Goal: Task Accomplishment & Management: Complete application form

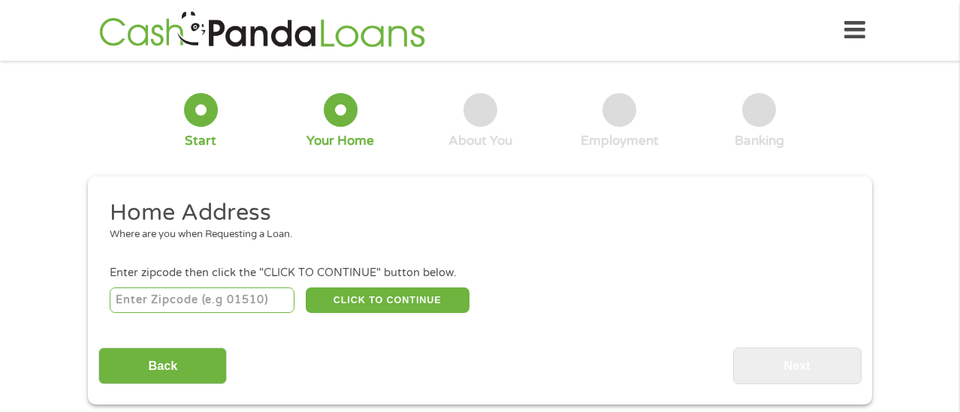
click at [224, 299] on input "number" at bounding box center [203, 301] width 186 height 26
type input "30039"
click at [383, 300] on button "CLICK TO CONTINUE" at bounding box center [388, 301] width 164 height 26
type input "30039"
type input "Snellville"
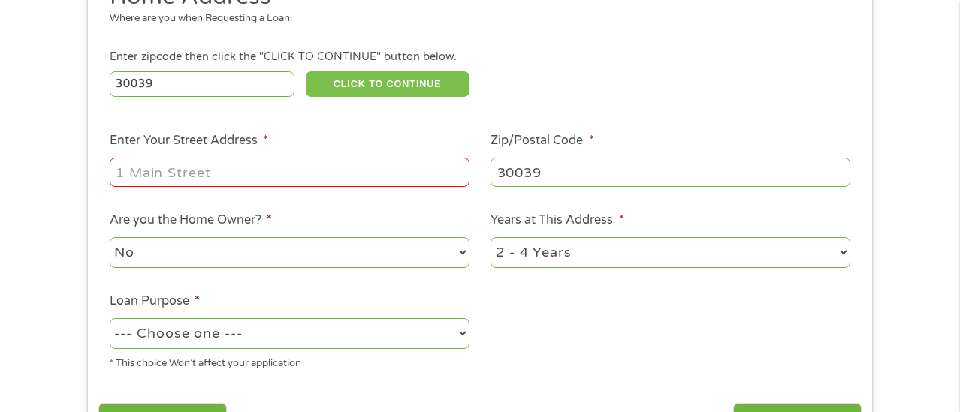
scroll to position [220, 0]
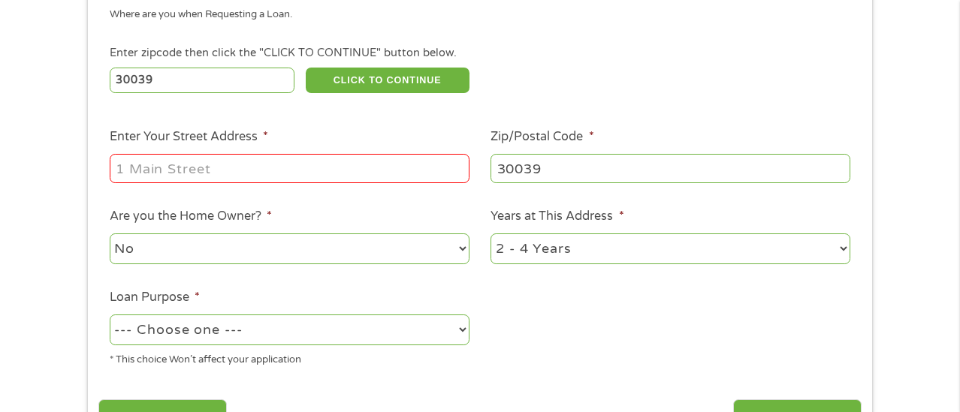
click at [242, 171] on input "Enter Your Street Address *" at bounding box center [290, 168] width 360 height 29
type input "[STREET_ADDRESS]"
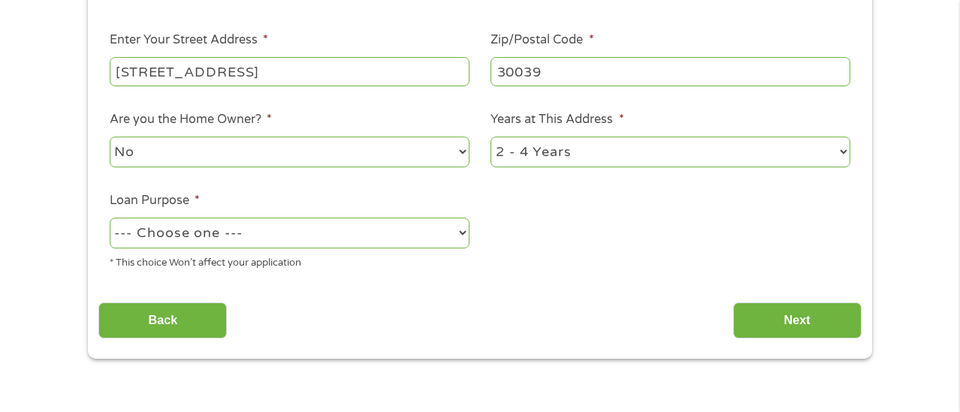
scroll to position [324, 0]
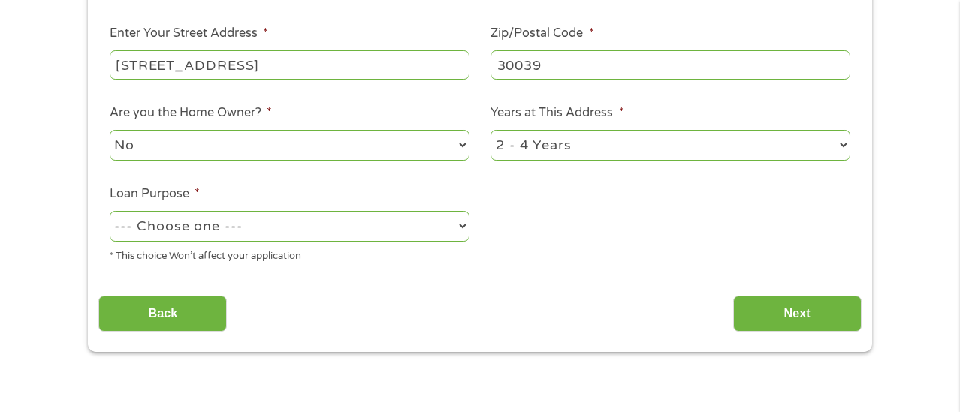
click at [314, 232] on select "--- Choose one --- Pay Bills Debt Consolidation Home Improvement Major Purchase…" at bounding box center [290, 226] width 360 height 31
select select "other"
click at [110, 212] on select "--- Choose one --- Pay Bills Debt Consolidation Home Improvement Major Purchase…" at bounding box center [290, 226] width 360 height 31
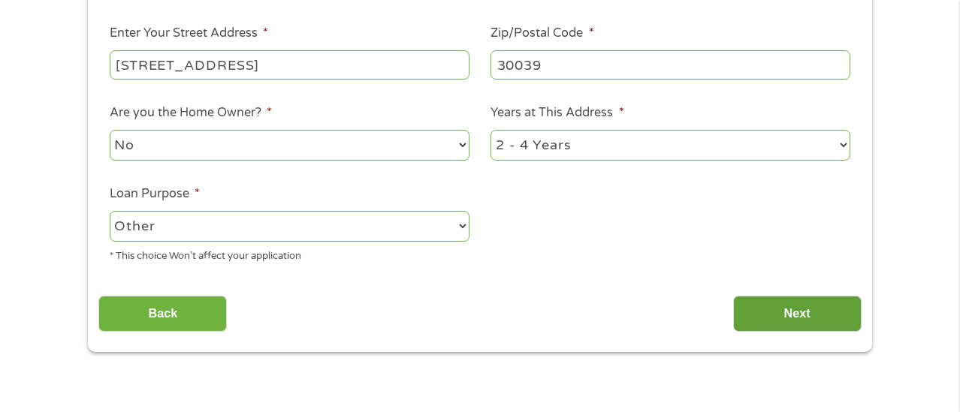
click at [819, 316] on input "Next" at bounding box center [797, 314] width 128 height 37
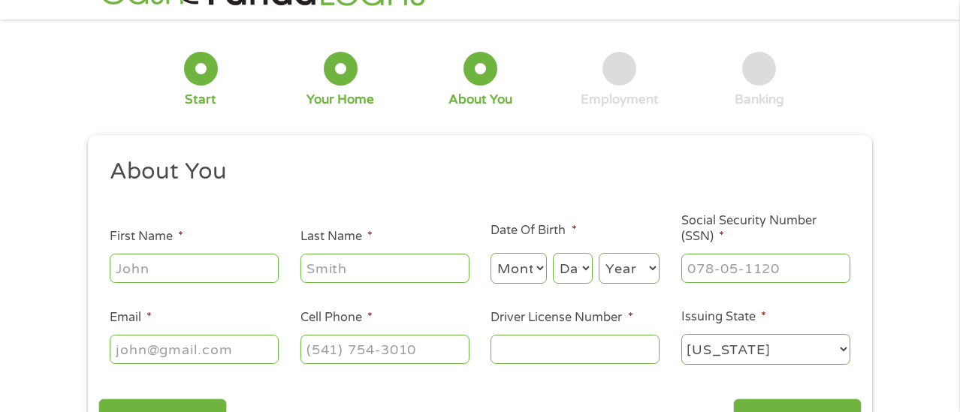
scroll to position [53, 0]
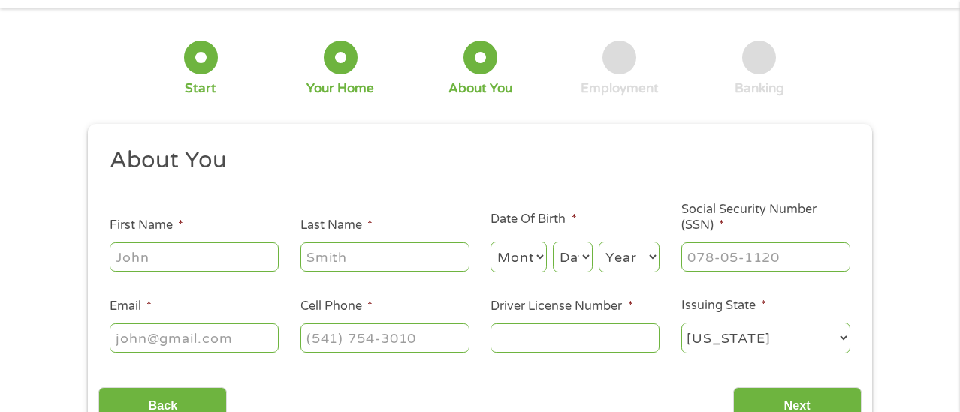
click at [161, 253] on input "First Name *" at bounding box center [194, 257] width 169 height 29
type input "[PERSON_NAME]"
type input "[EMAIL_ADDRESS][DOMAIN_NAME]"
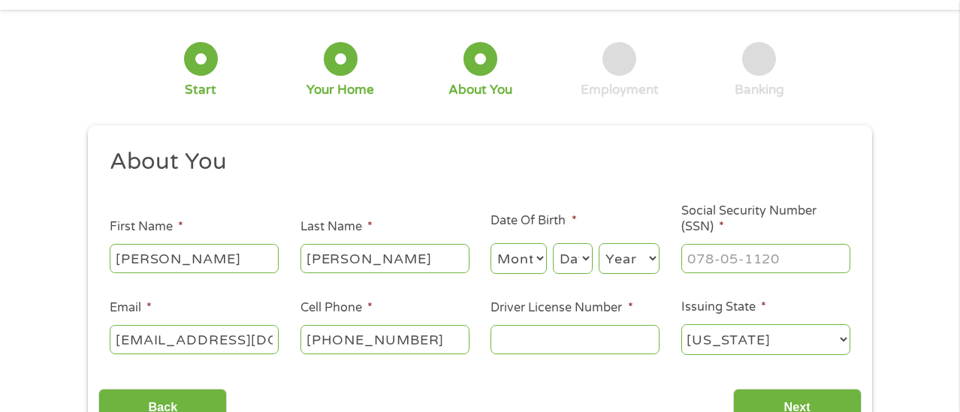
scroll to position [58, 0]
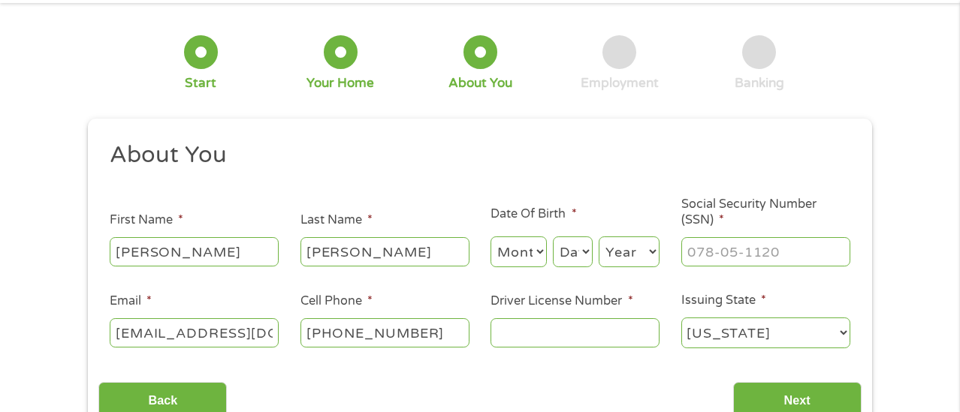
click at [427, 338] on input "[PHONE_NUMBER]" at bounding box center [384, 332] width 169 height 29
click at [417, 335] on input "[PHONE_NUMBER]" at bounding box center [384, 332] width 169 height 29
type input "[PHONE_NUMBER]"
click at [608, 343] on input "Driver License Number *" at bounding box center [574, 332] width 169 height 29
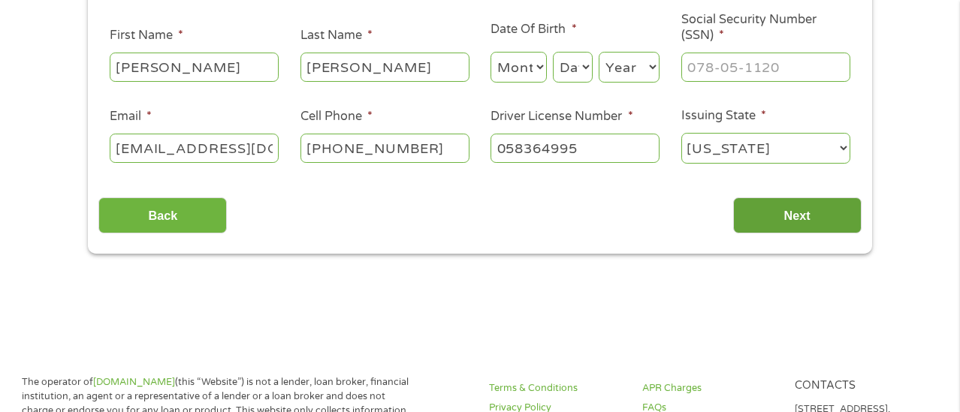
type input "058364995"
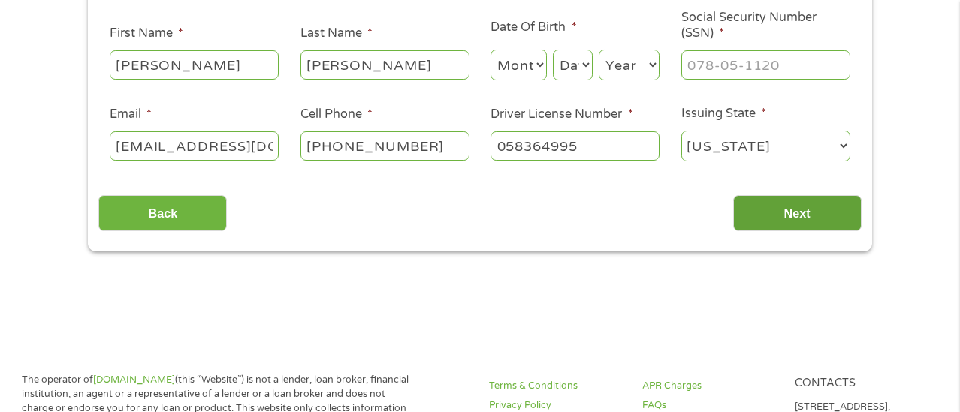
click at [786, 216] on input "Next" at bounding box center [797, 213] width 128 height 37
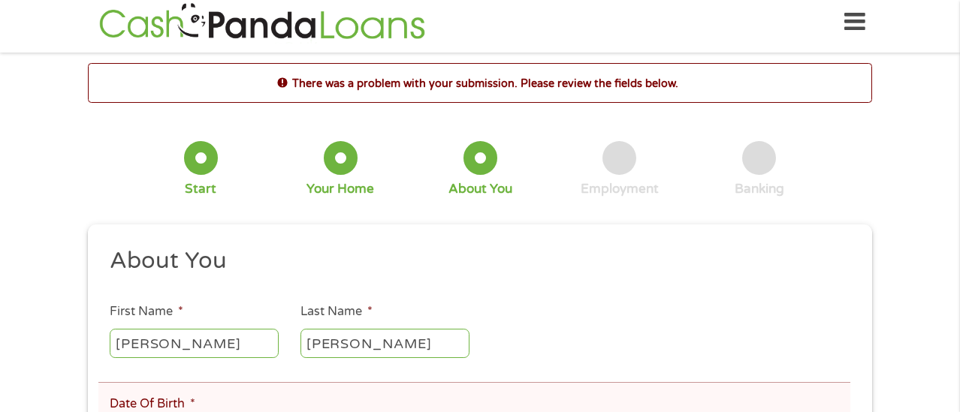
scroll to position [0, 0]
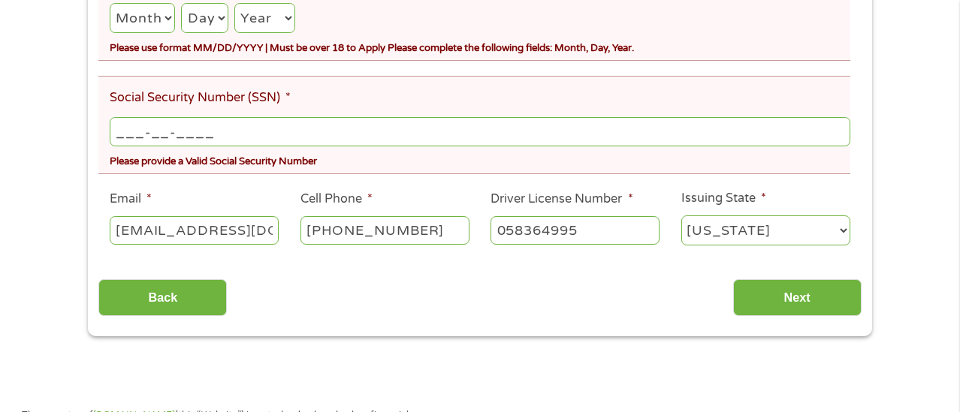
click at [223, 131] on input "___-__-____" at bounding box center [480, 131] width 741 height 29
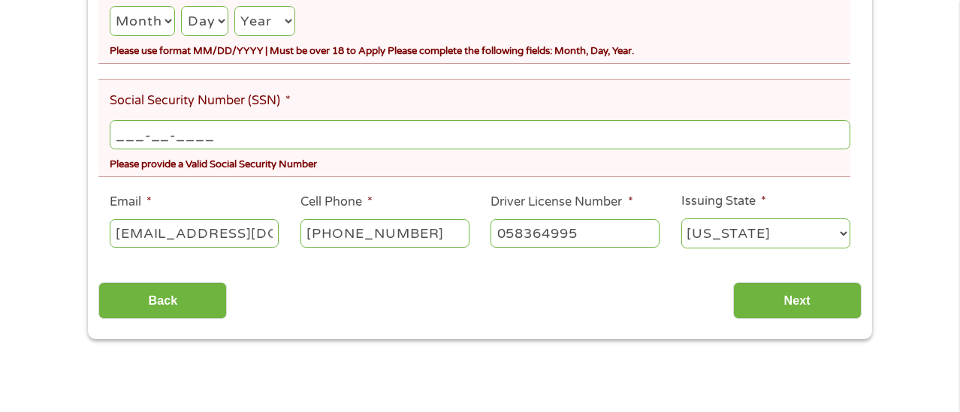
scroll to position [433, 0]
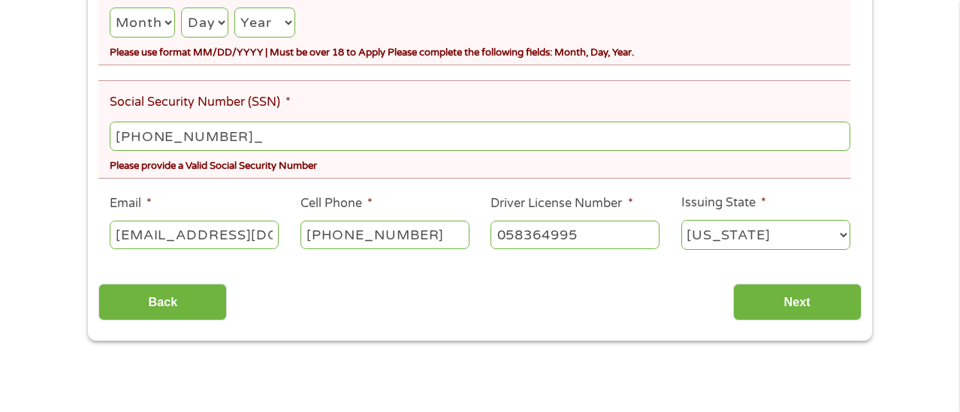
type input "138-86-3224"
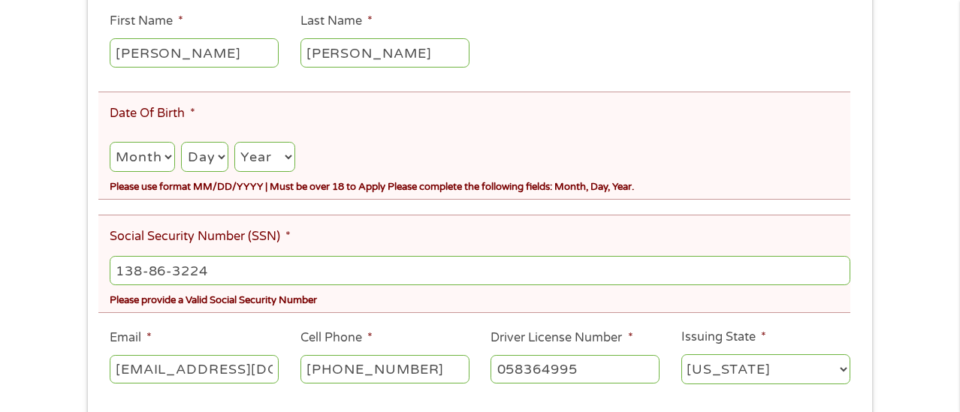
scroll to position [273, 0]
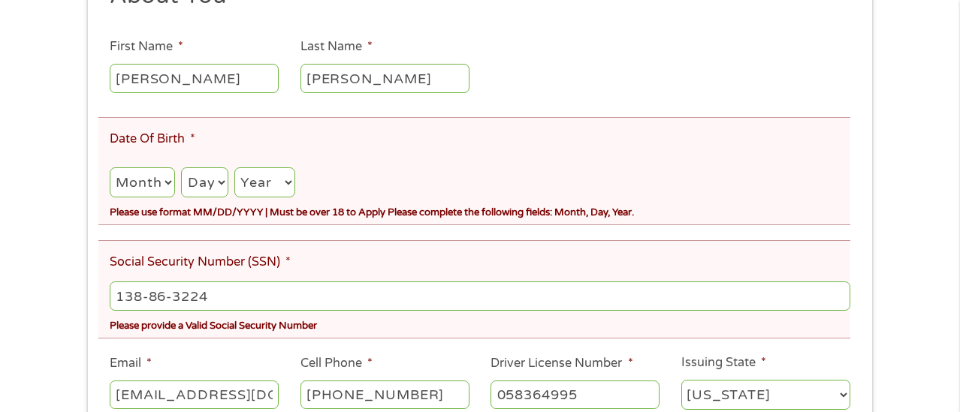
click at [149, 181] on select "Month 1 2 3 4 5 6 7 8 9 10 11 12" at bounding box center [142, 182] width 65 height 31
select select "7"
click at [110, 168] on select "Month 1 2 3 4 5 6 7 8 9 10 11 12" at bounding box center [142, 182] width 65 height 31
click at [196, 184] on select "Day 1 2 3 4 5 6 7 8 9 10 11 12 13 14 15 16 17 18 19 20 21 22 23 24 25 26 27 28 …" at bounding box center [204, 182] width 47 height 31
select select "9"
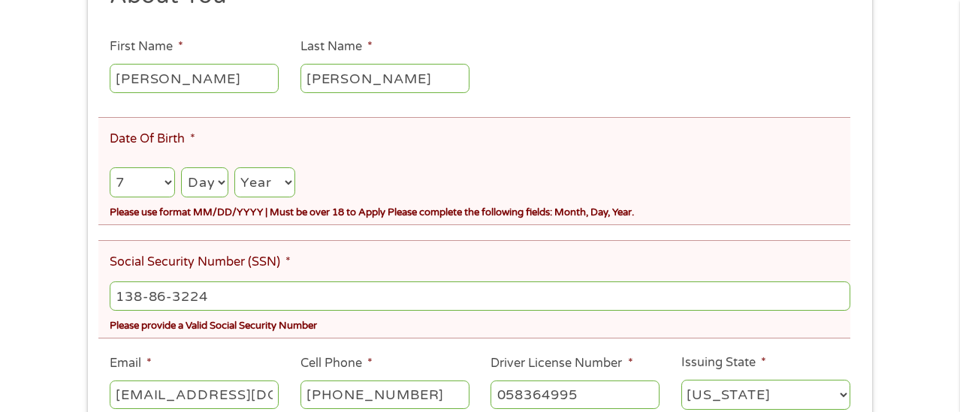
click at [182, 168] on select "Day 1 2 3 4 5 6 7 8 9 10 11 12 13 14 15 16 17 18 19 20 21 22 23 24 25 26 27 28 …" at bounding box center [204, 182] width 47 height 31
click at [278, 179] on select "Year [DATE] 2006 2005 2004 2003 2002 2001 2000 1999 1998 1997 1996 1995 1994 19…" at bounding box center [264, 182] width 61 height 31
select select "1969"
click at [236, 168] on select "Year [DATE] 2006 2005 2004 2003 2002 2001 2000 1999 1998 1997 1996 1995 1994 19…" at bounding box center [264, 182] width 61 height 31
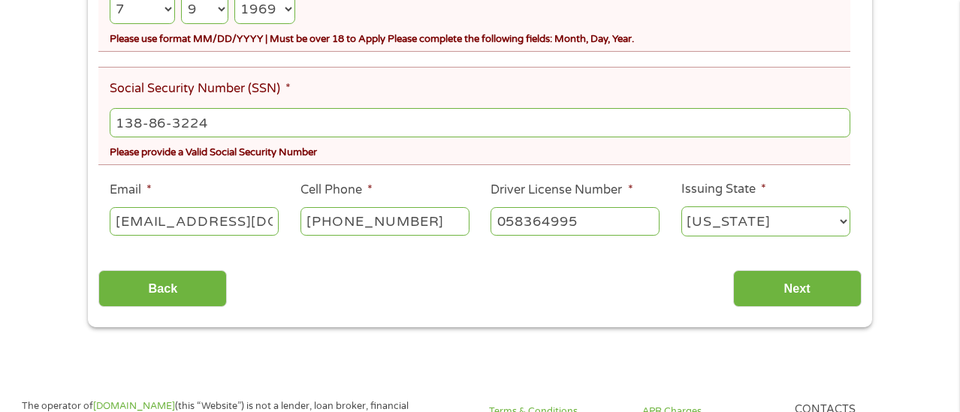
scroll to position [448, 0]
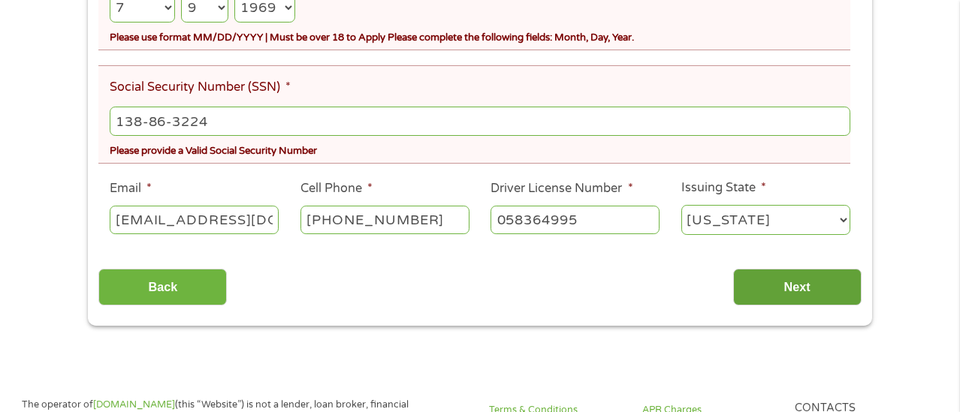
click at [838, 295] on input "Next" at bounding box center [797, 287] width 128 height 37
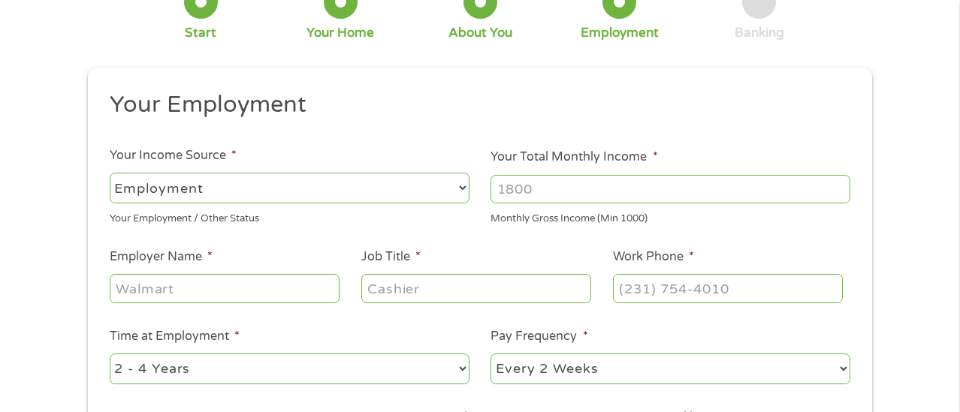
scroll to position [117, 0]
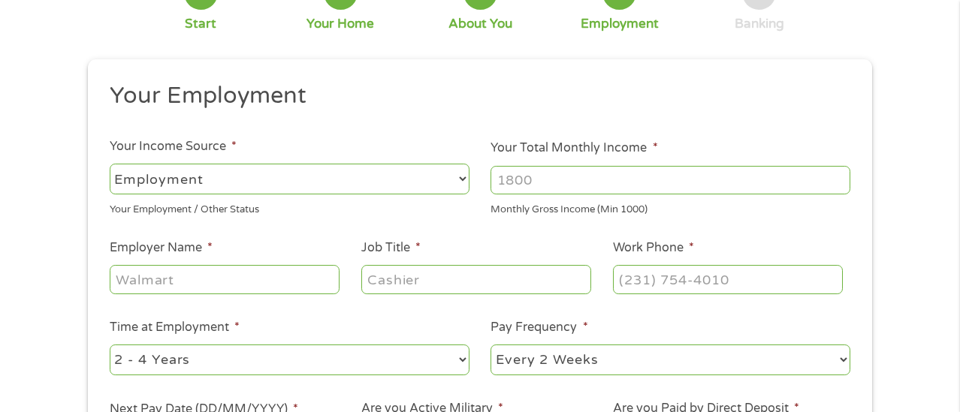
click at [573, 185] on input "Your Total Monthly Income *" at bounding box center [670, 180] width 360 height 29
type input "3440"
click at [195, 285] on input "Employer Name *" at bounding box center [225, 279] width 230 height 29
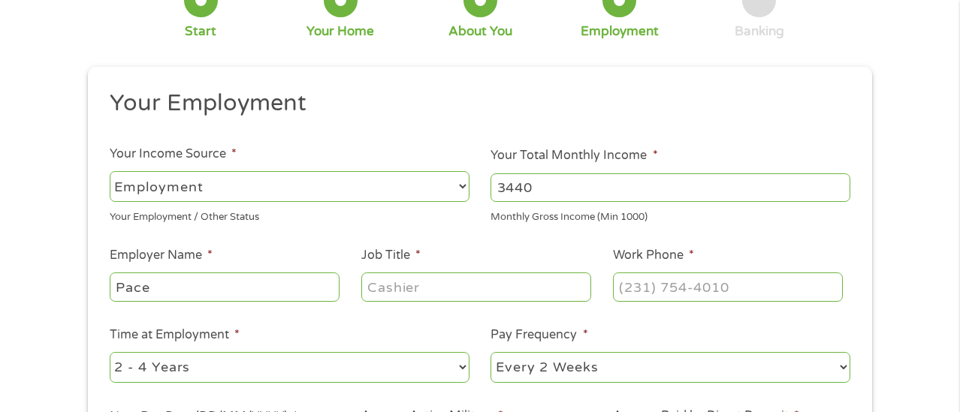
type input "Pace"
click at [433, 287] on input "Job Title *" at bounding box center [476, 287] width 230 height 29
click at [396, 285] on input "del8very Driver" at bounding box center [476, 287] width 230 height 29
type input "delivery Driver"
click at [744, 283] on input "(___) ___-____" at bounding box center [728, 287] width 230 height 29
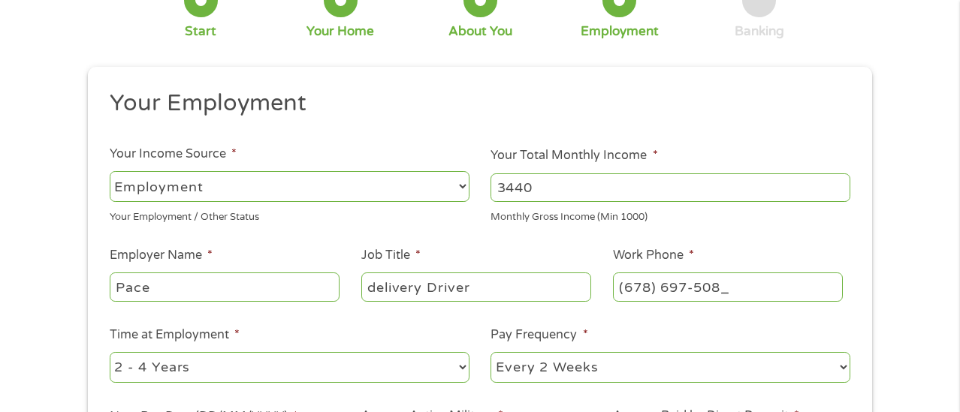
type input "[PHONE_NUMBER]"
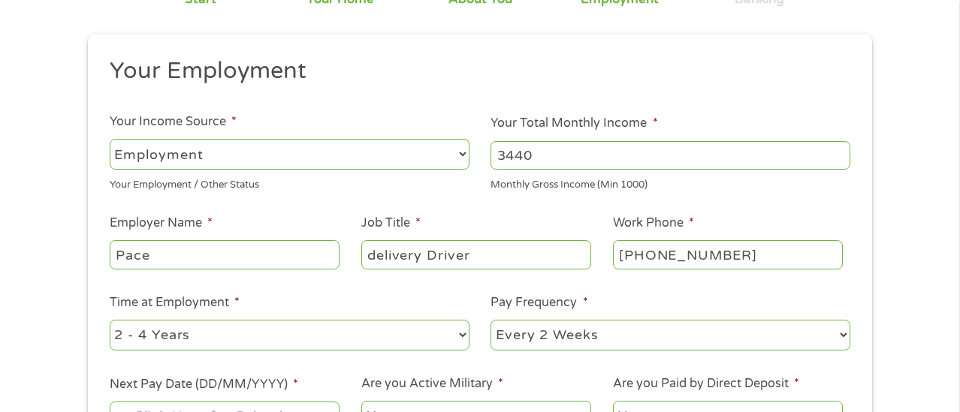
scroll to position [140, 0]
click at [226, 253] on input "Pace" at bounding box center [225, 256] width 230 height 29
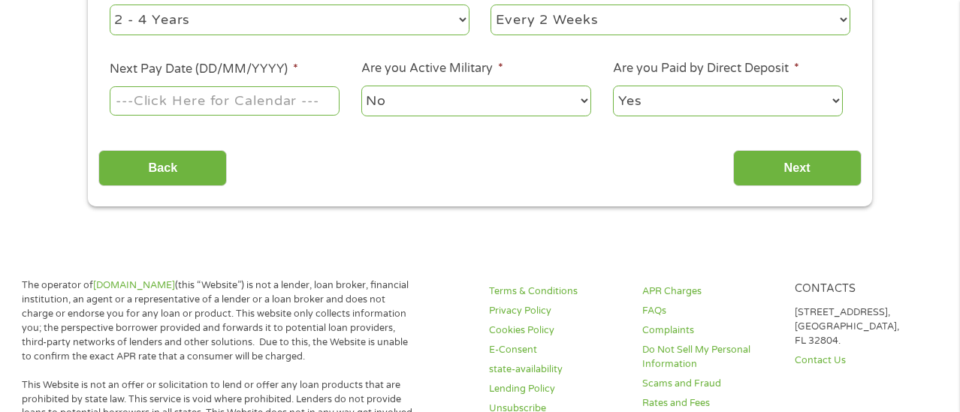
scroll to position [458, 0]
type input "Pace Drivers"
click at [574, 101] on select "No Yes" at bounding box center [476, 100] width 230 height 31
click at [361, 85] on select "No Yes" at bounding box center [476, 100] width 230 height 31
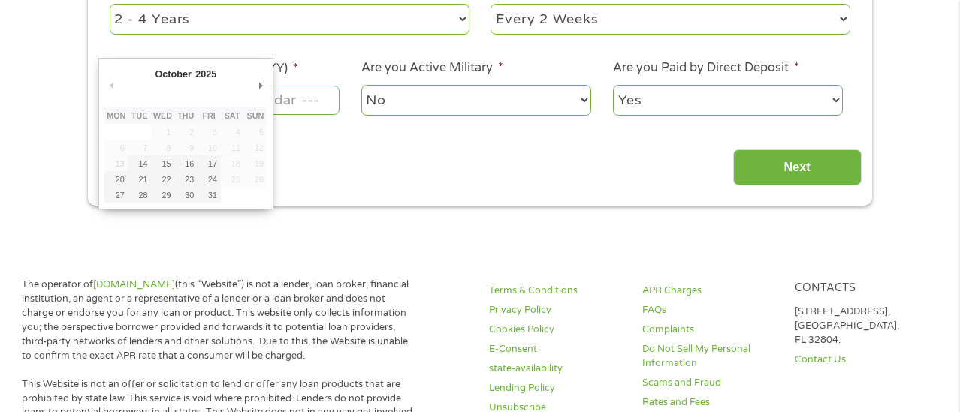
click at [295, 102] on input "Next Pay Date (DD/MM/YYYY) *" at bounding box center [225, 100] width 230 height 29
type input "[DATE]"
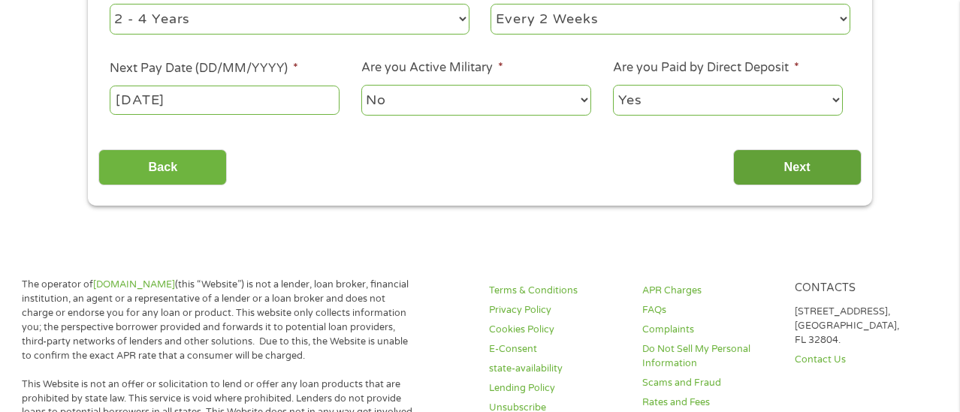
click at [813, 171] on input "Next" at bounding box center [797, 167] width 128 height 37
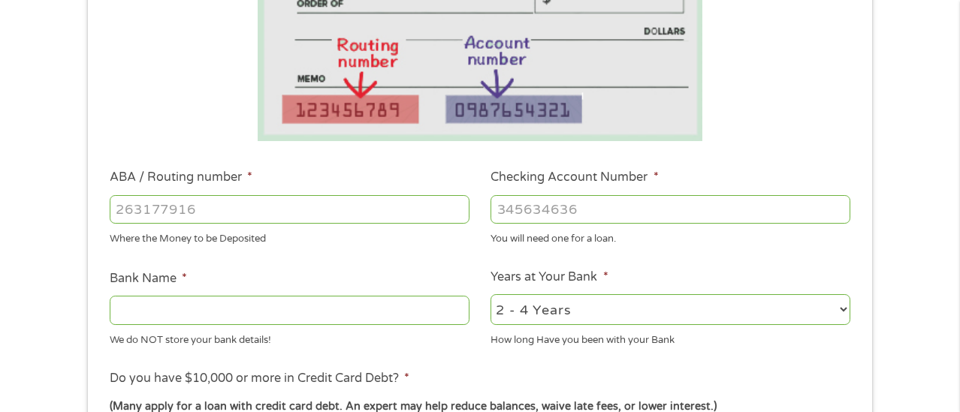
scroll to position [316, 0]
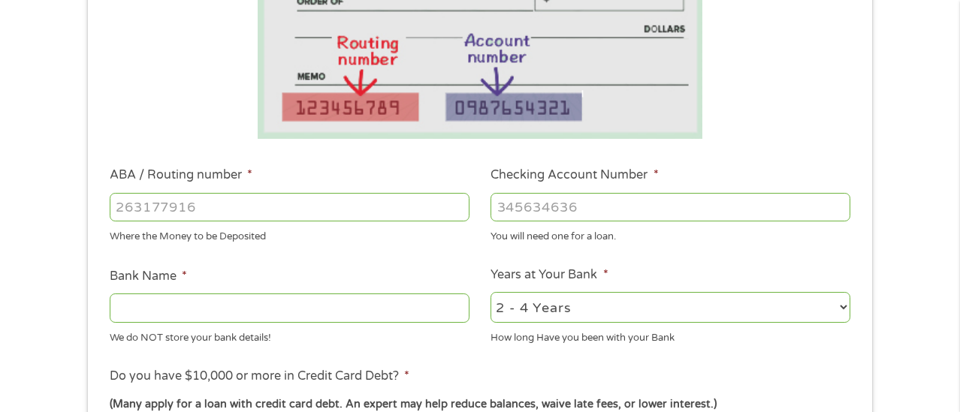
click at [269, 210] on input "ABA / Routing number *" at bounding box center [290, 207] width 360 height 29
click at [218, 302] on input "Bank Name *" at bounding box center [290, 308] width 360 height 29
type input "C"
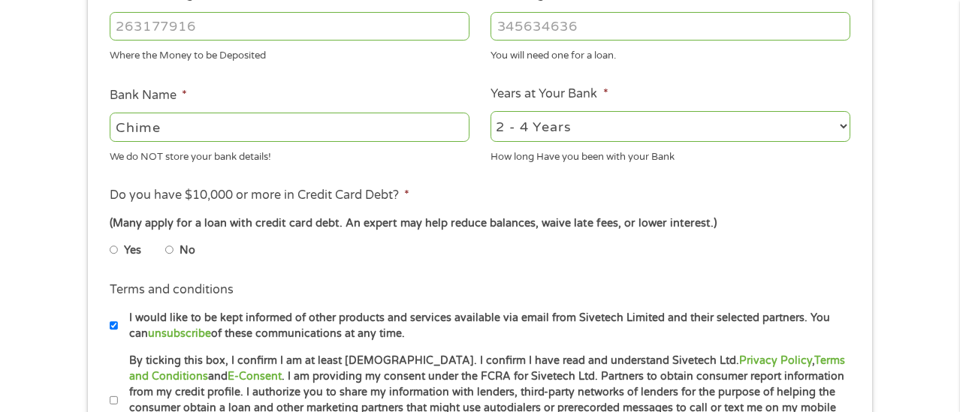
scroll to position [499, 0]
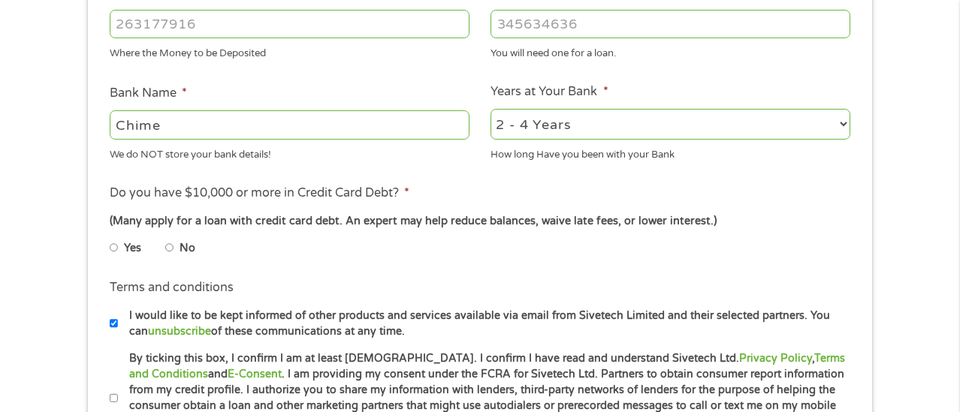
type input "Chime"
click at [169, 247] on input "No" at bounding box center [169, 248] width 9 height 24
radio input "true"
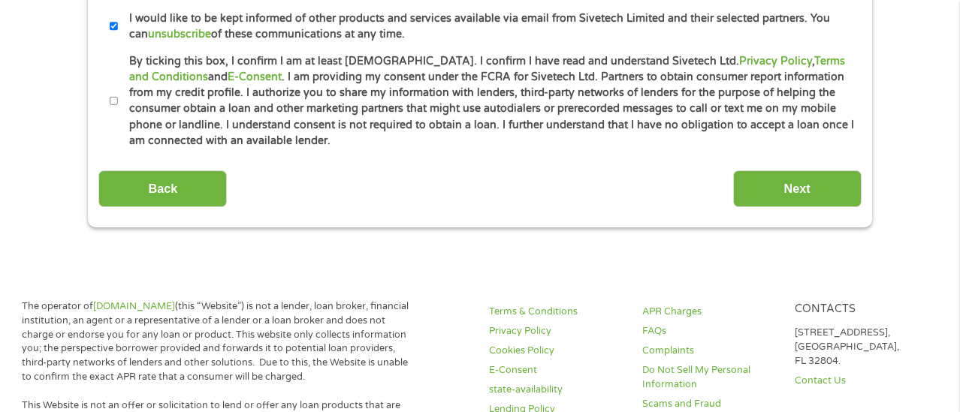
scroll to position [798, 0]
click at [118, 101] on label "By ticking this box, I confirm I am at least [DEMOGRAPHIC_DATA]. I confirm I ha…" at bounding box center [486, 101] width 737 height 96
click at [118, 101] on input "By ticking this box, I confirm I am at least [DEMOGRAPHIC_DATA]. I confirm I ha…" at bounding box center [114, 101] width 9 height 24
checkbox input "true"
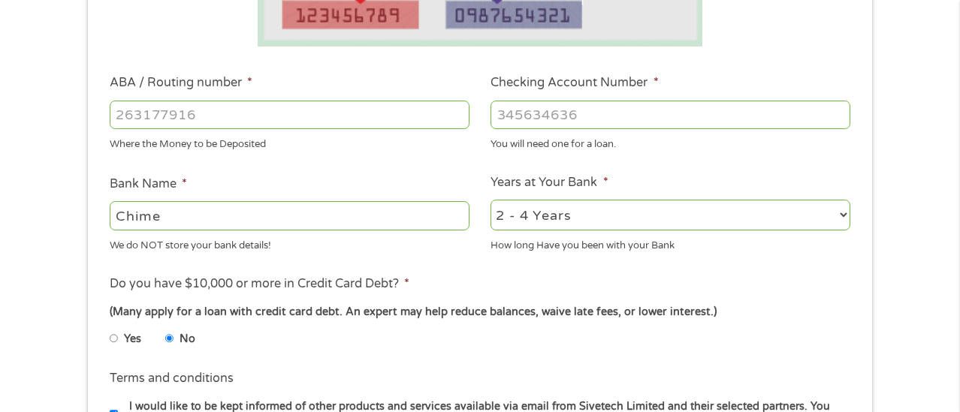
scroll to position [406, 0]
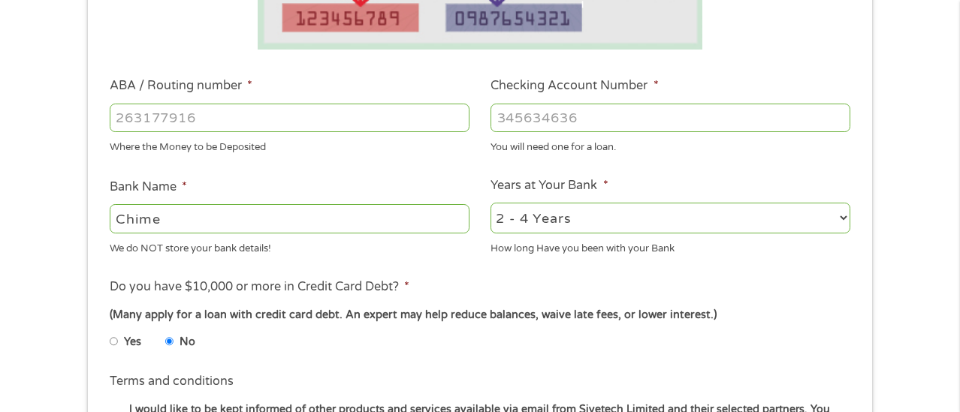
click at [230, 118] on input "ABA / Routing number *" at bounding box center [290, 118] width 360 height 29
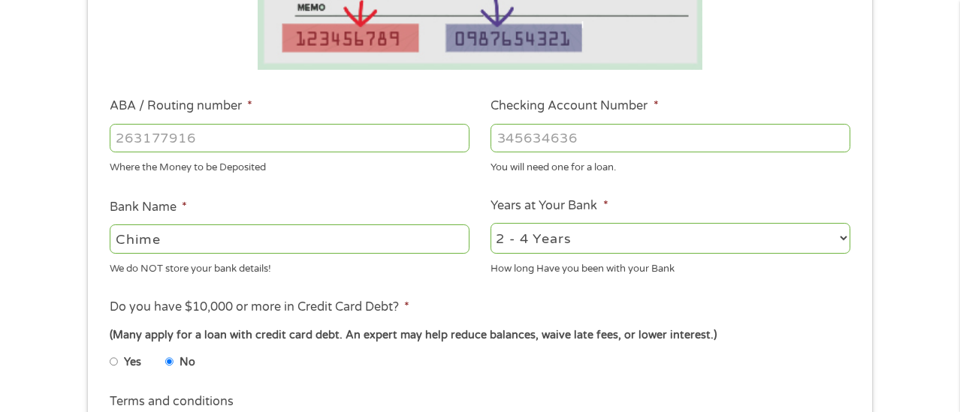
scroll to position [385, 0]
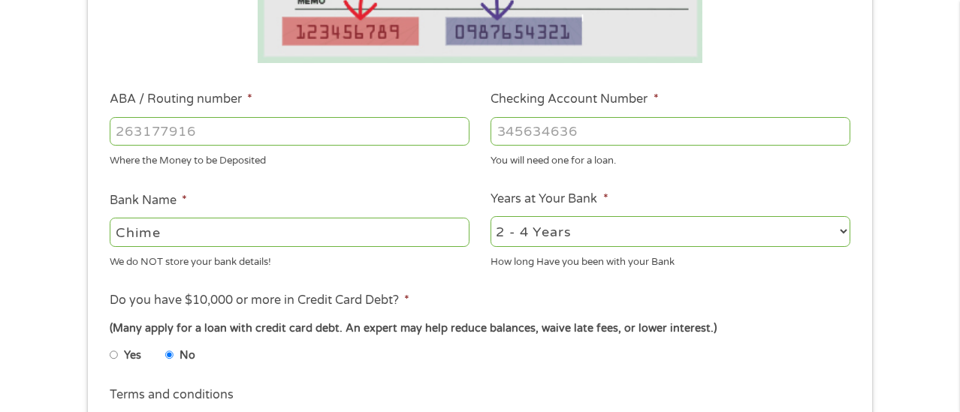
click at [419, 145] on input "ABA / Routing number *" at bounding box center [290, 131] width 360 height 29
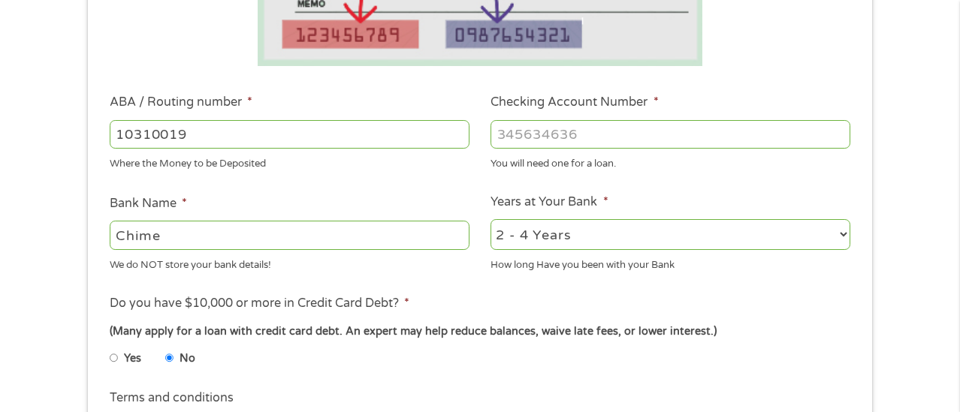
type input "103100195"
type input "CENTRAL NATIONAL BANK TRUST"
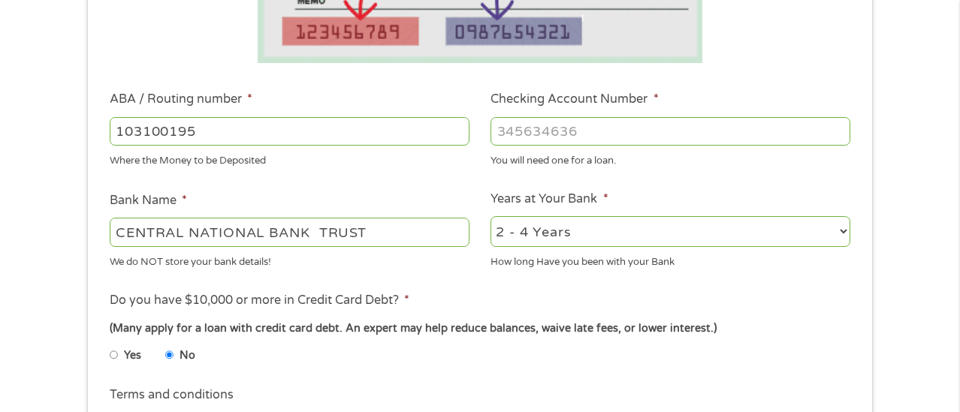
type input "103100195"
click at [662, 135] on input "Checking Account Number *" at bounding box center [670, 131] width 360 height 29
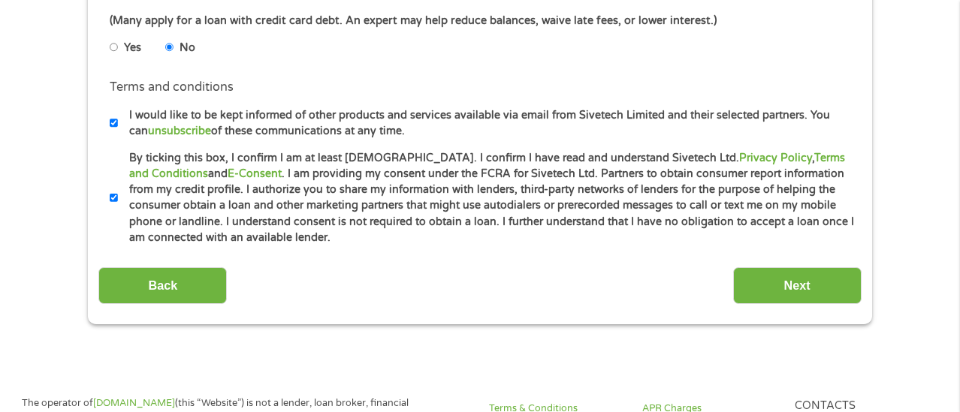
scroll to position [734, 0]
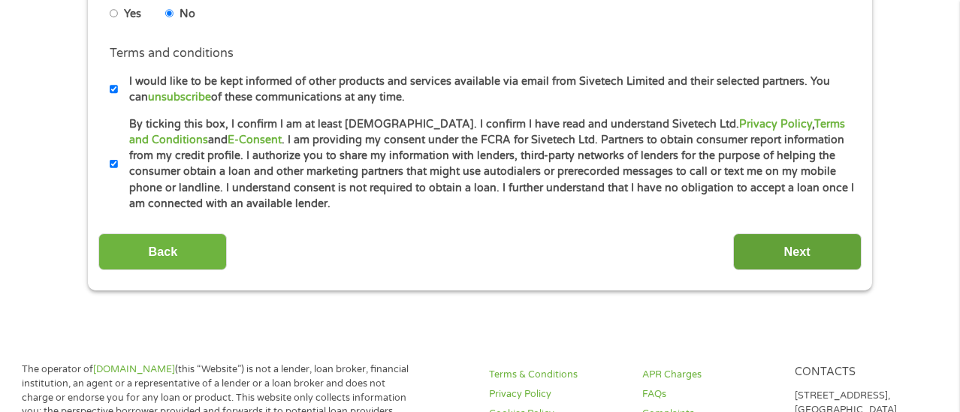
type input "248118028609"
click at [820, 249] on input "Next" at bounding box center [797, 252] width 128 height 37
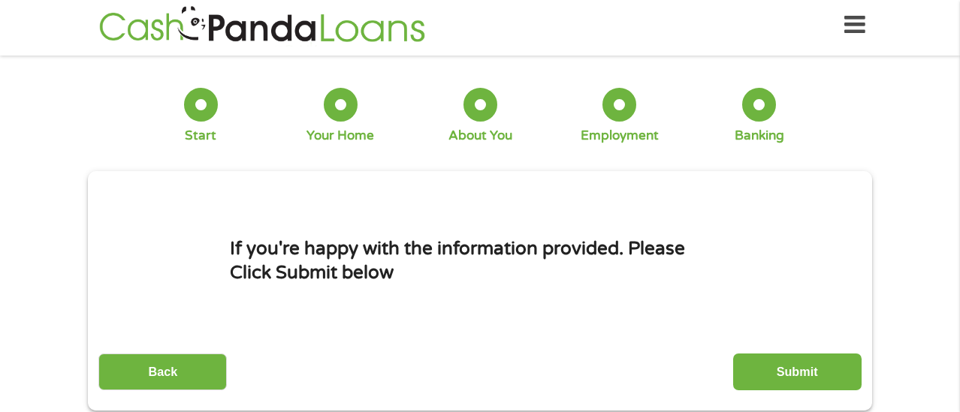
scroll to position [0, 0]
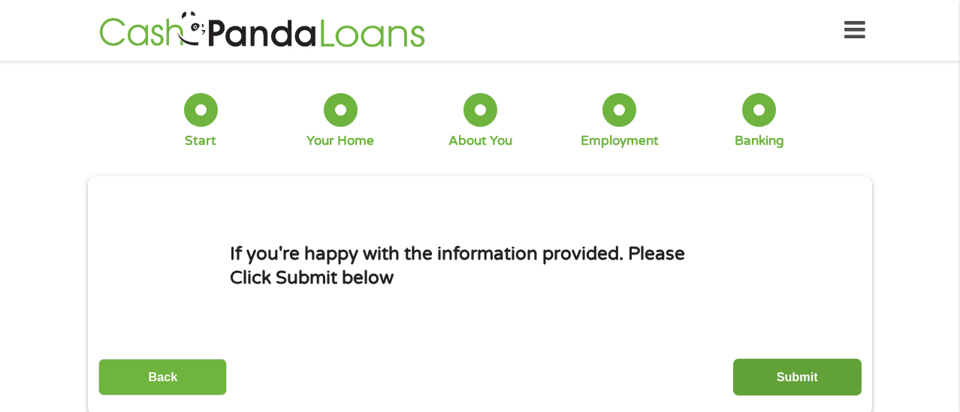
click at [811, 373] on input "Submit" at bounding box center [797, 377] width 128 height 37
